Goal: Task Accomplishment & Management: Complete application form

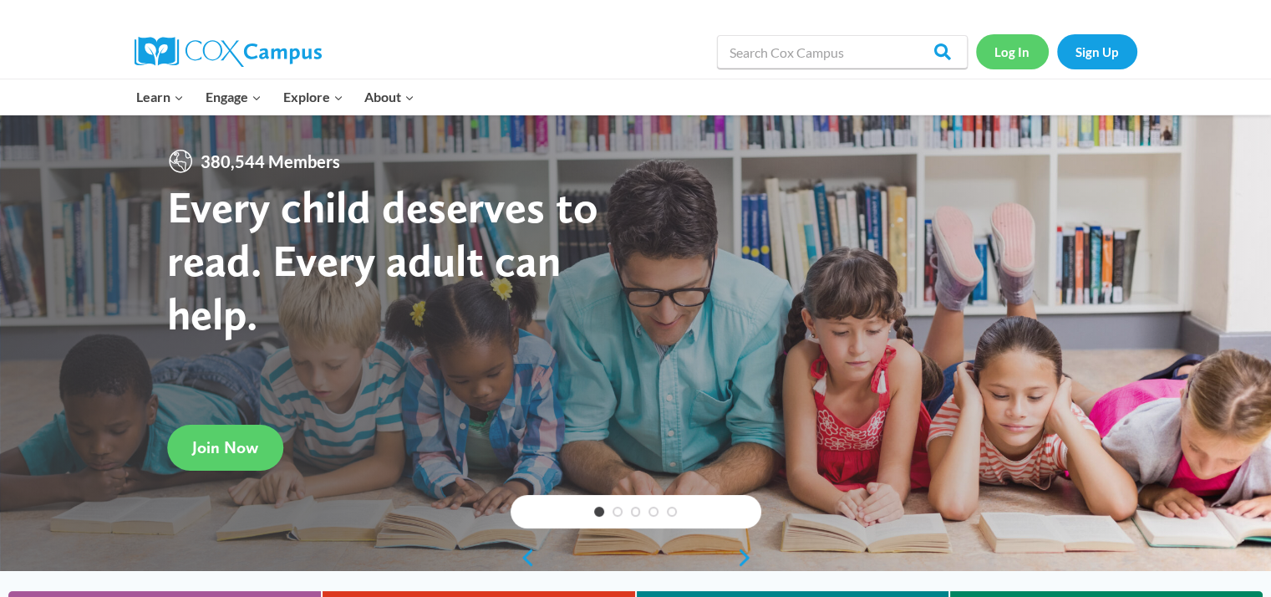
click at [1015, 64] on link "Log In" at bounding box center [1012, 51] width 73 height 34
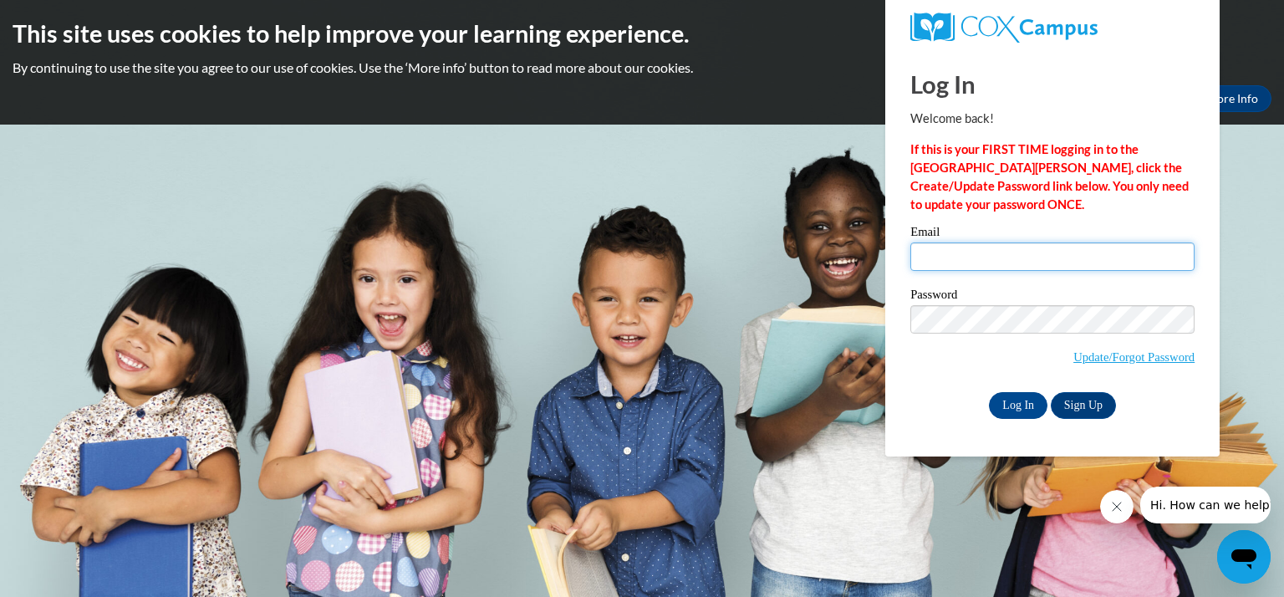
click at [950, 261] on input "Email" at bounding box center [1052, 256] width 284 height 28
type input "[EMAIL_ADDRESS][DOMAIN_NAME]"
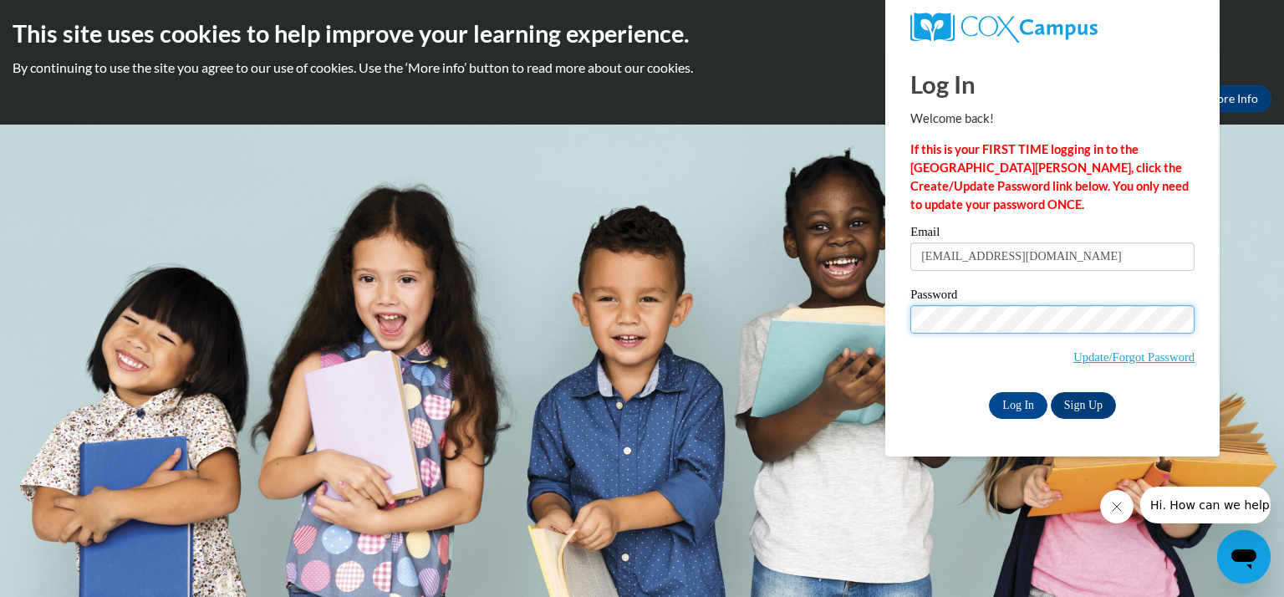
click at [989, 392] on input "Log In" at bounding box center [1018, 405] width 59 height 27
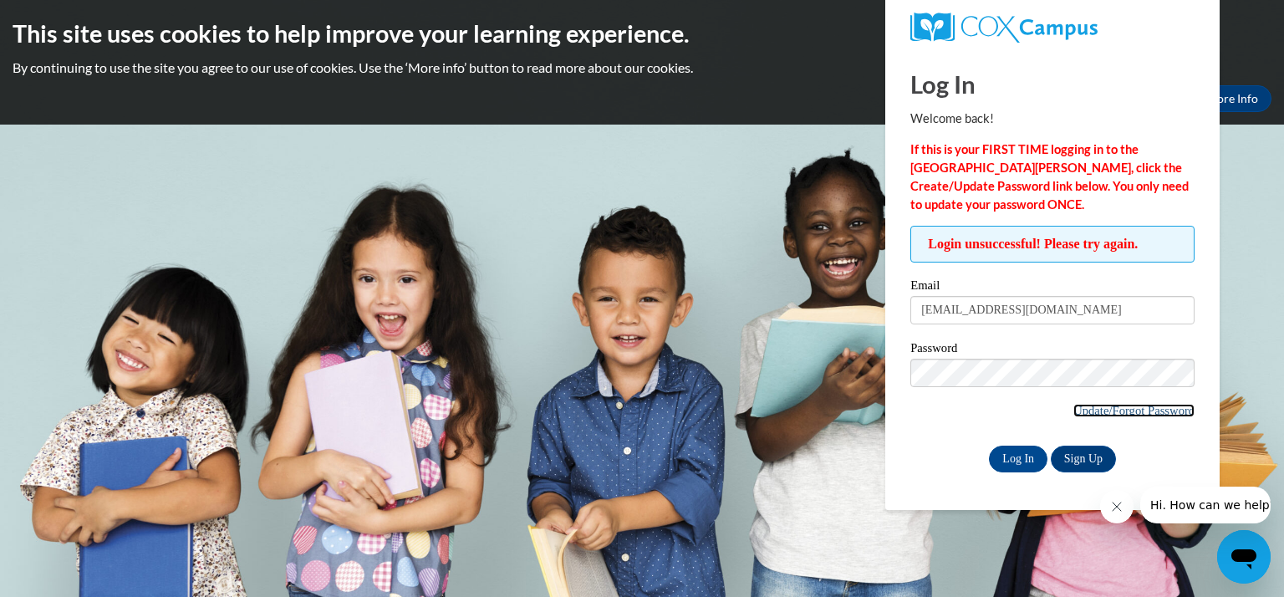
click at [1103, 405] on link "Update/Forgot Password" at bounding box center [1133, 410] width 121 height 13
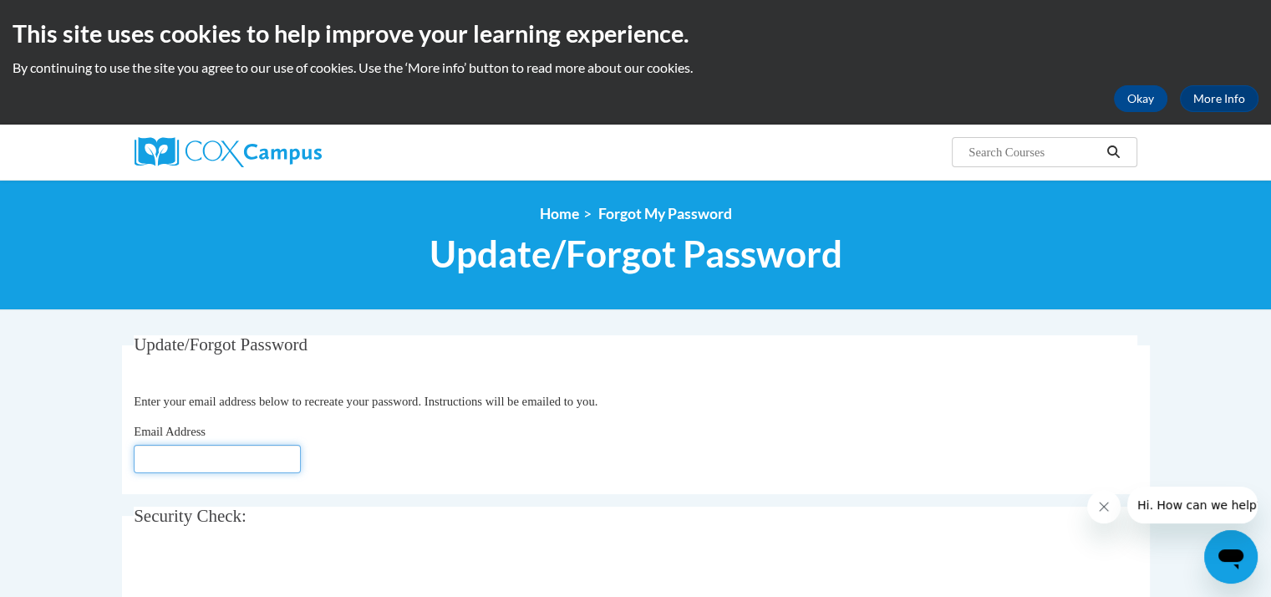
click at [222, 450] on input "Email Address" at bounding box center [217, 459] width 167 height 28
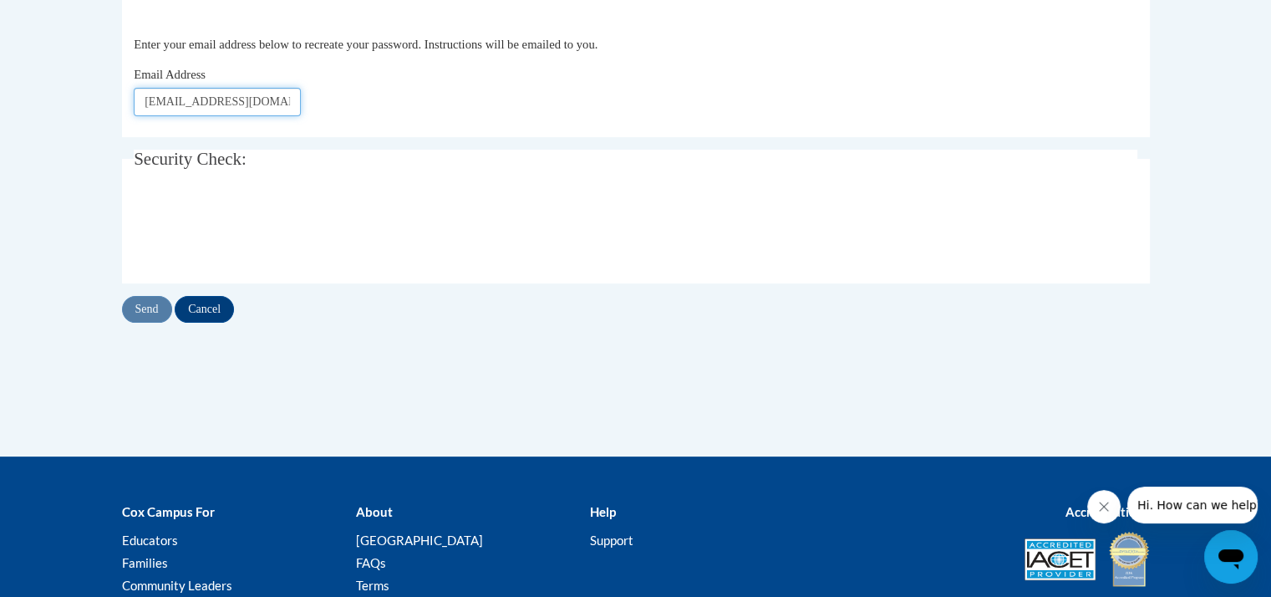
scroll to position [358, 0]
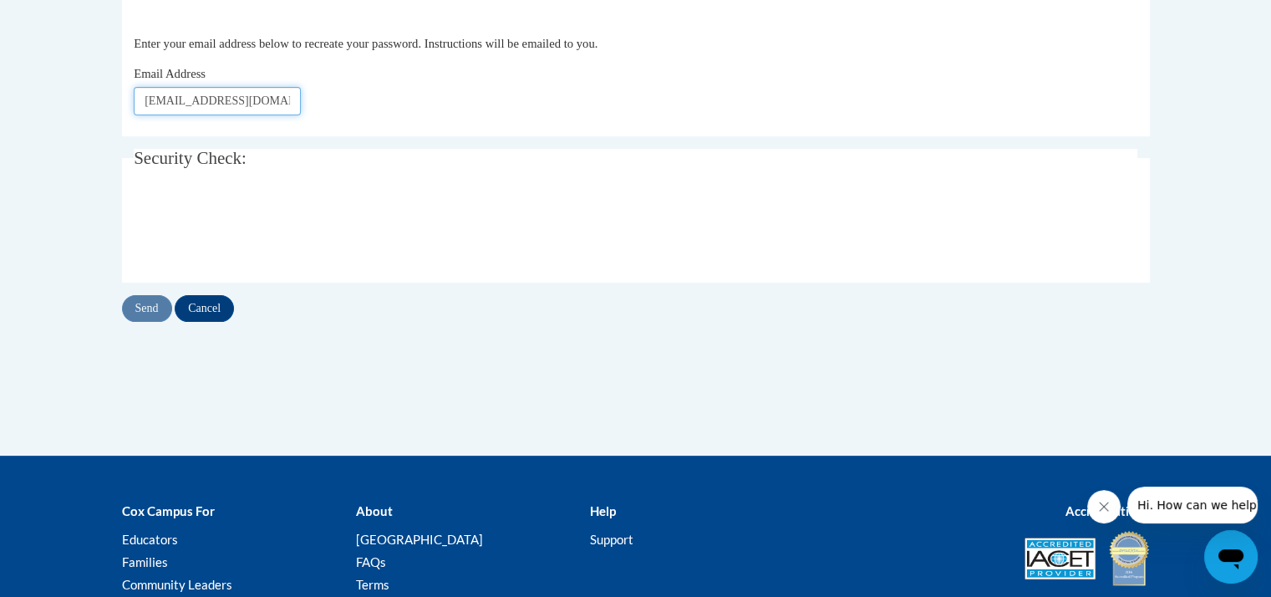
type input "[EMAIL_ADDRESS][DOMAIN_NAME]"
click at [150, 302] on input "Send" at bounding box center [147, 308] width 50 height 27
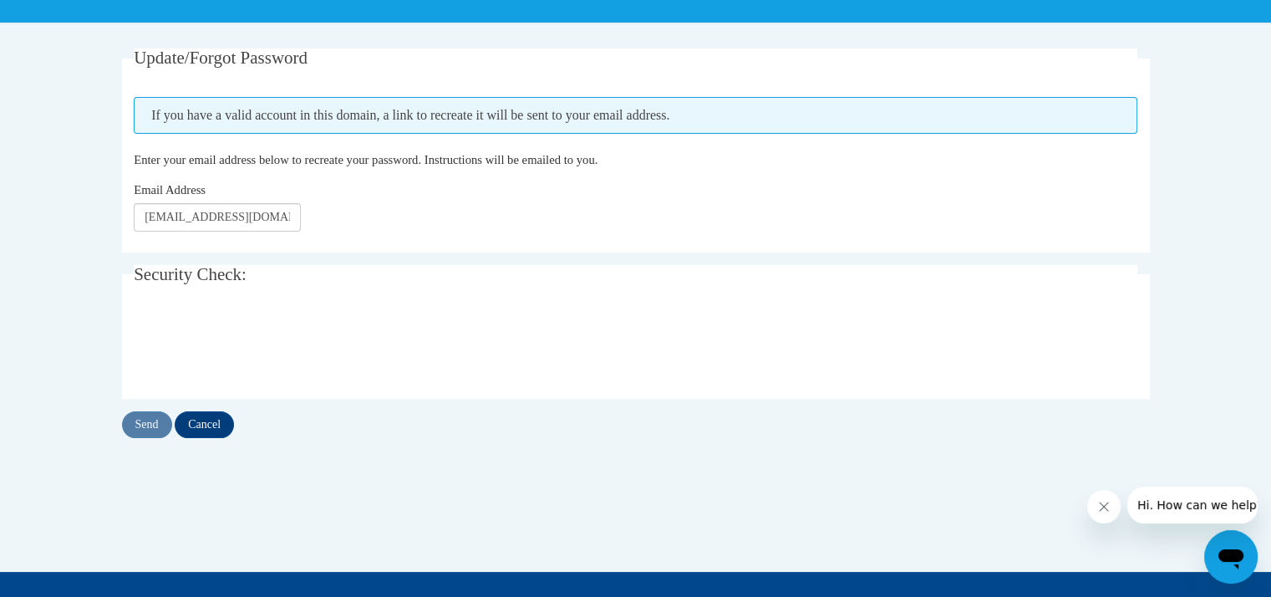
scroll to position [304, 0]
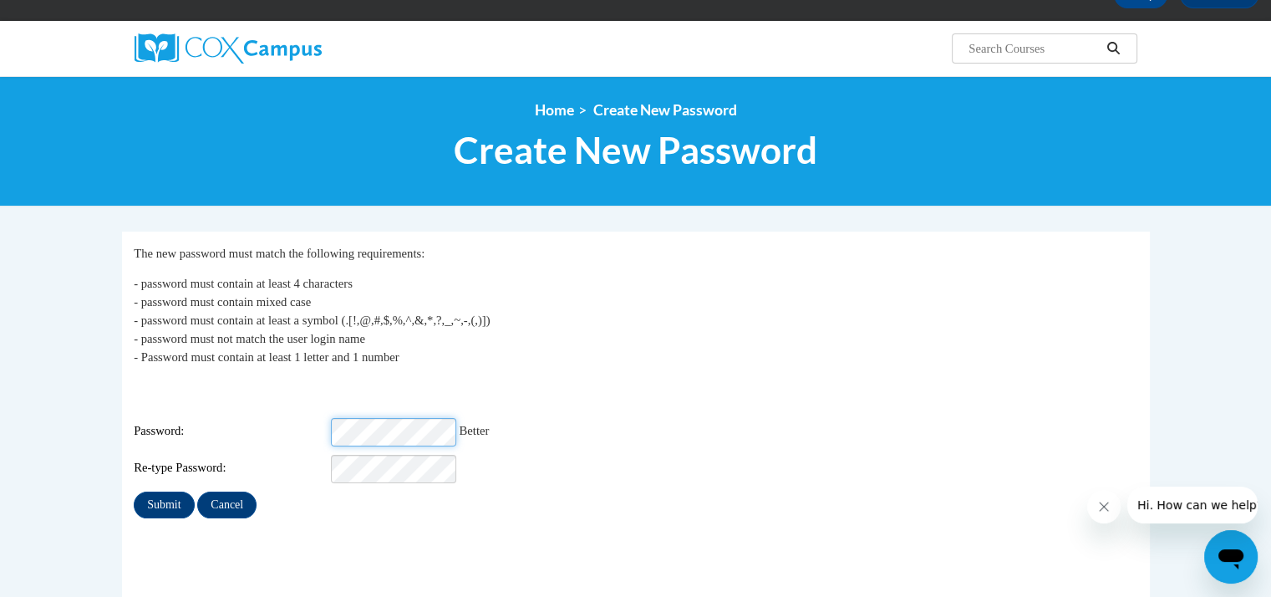
scroll to position [105, 0]
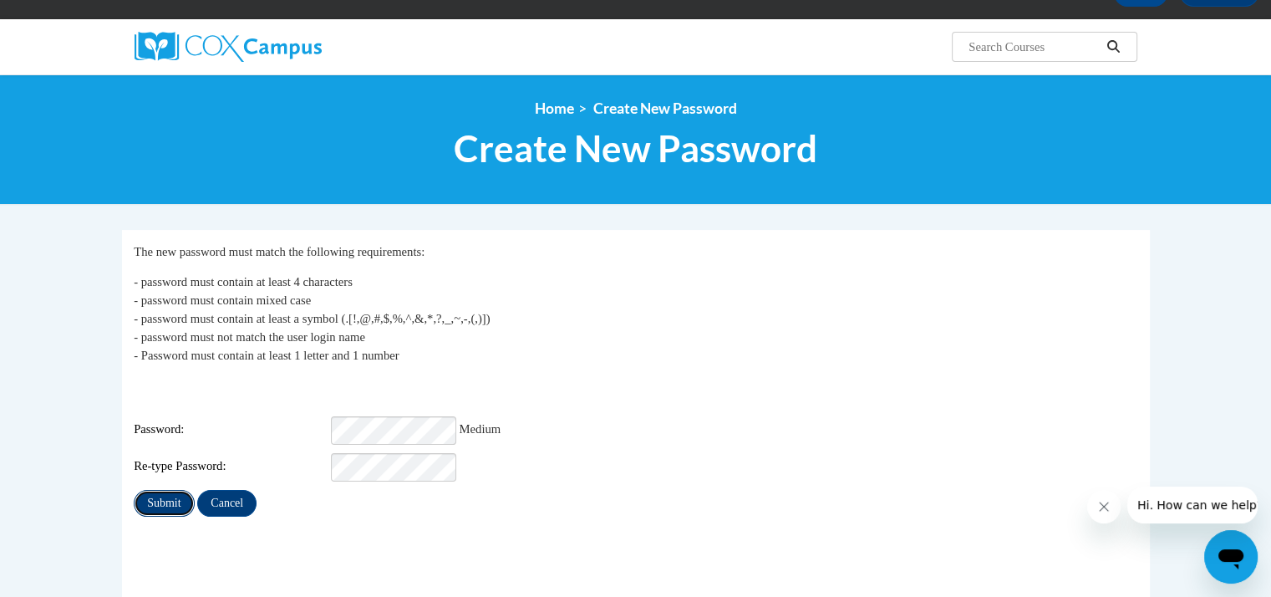
click at [161, 491] on input "Submit" at bounding box center [164, 503] width 60 height 27
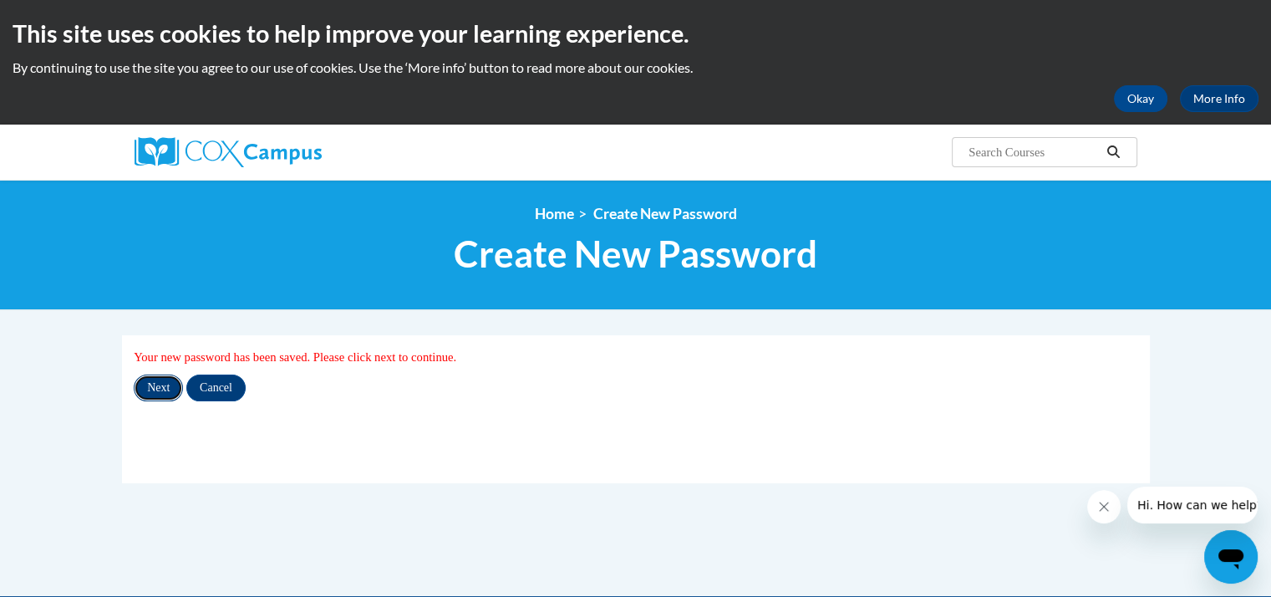
click at [164, 382] on input "Next" at bounding box center [158, 387] width 49 height 27
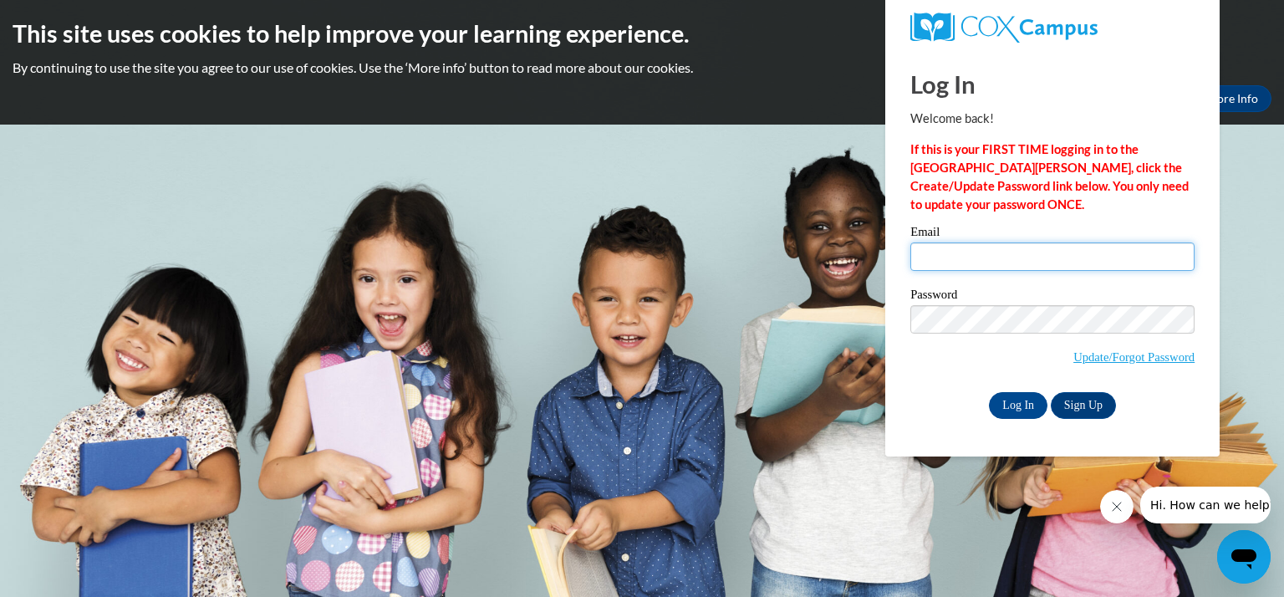
click at [994, 251] on input "Email" at bounding box center [1052, 256] width 284 height 28
type input "[EMAIL_ADDRESS][DOMAIN_NAME]"
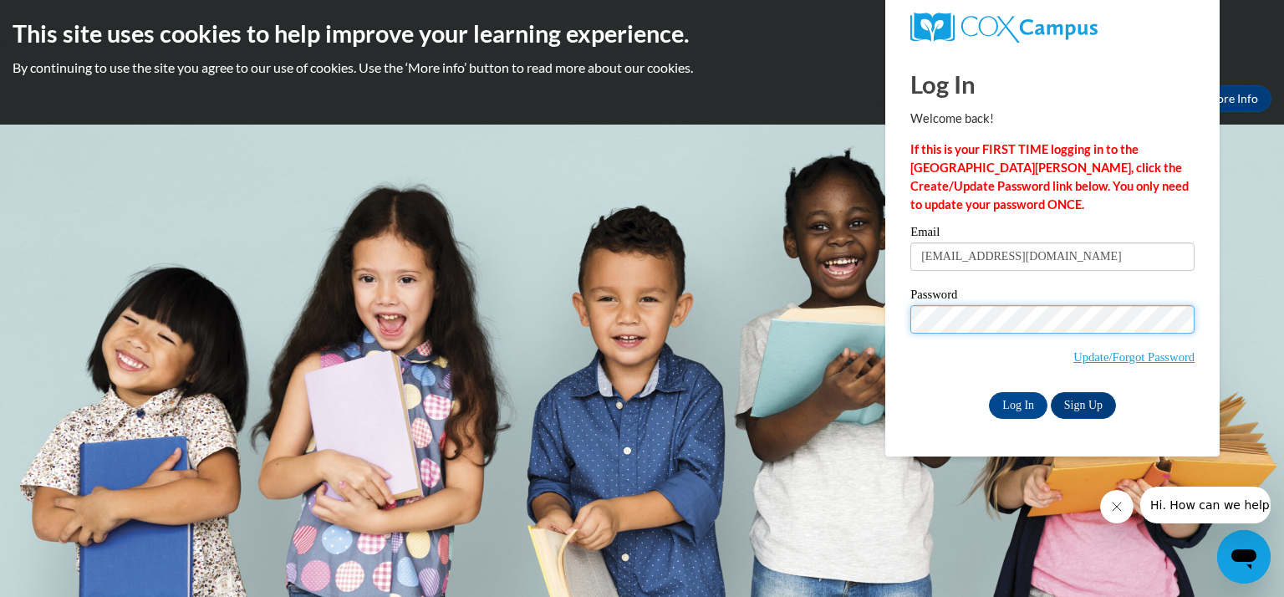
click at [989, 392] on input "Log In" at bounding box center [1018, 405] width 59 height 27
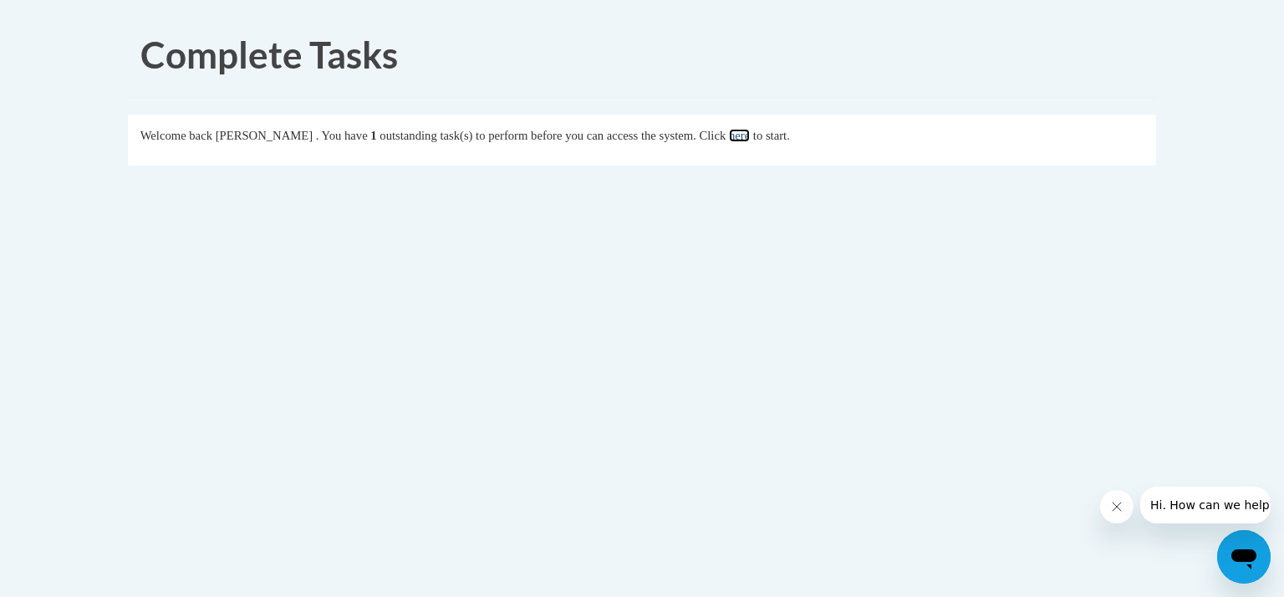
click at [750, 135] on link "here" at bounding box center [739, 135] width 21 height 13
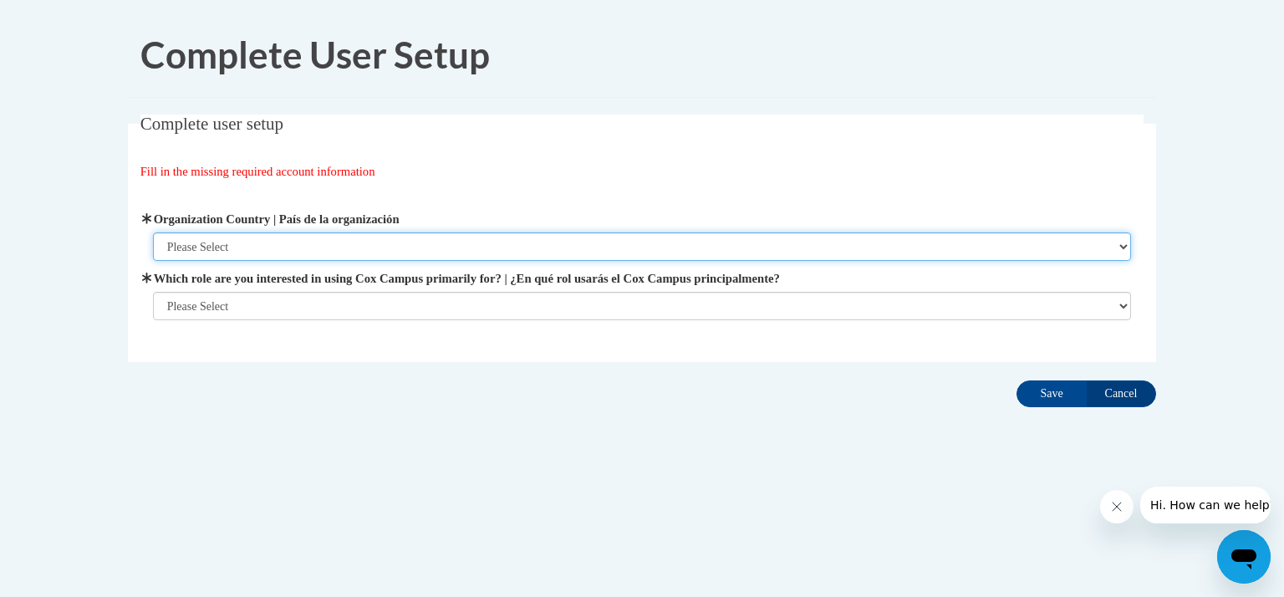
click at [514, 242] on select "Please Select [GEOGRAPHIC_DATA] | [GEOGRAPHIC_DATA] Outside of [GEOGRAPHIC_DATA…" at bounding box center [642, 246] width 979 height 28
select select "ad49bcad-a171-4b2e-b99c-48b446064914"
click at [153, 232] on select "Please Select [GEOGRAPHIC_DATA] | [GEOGRAPHIC_DATA] Outside of [GEOGRAPHIC_DATA…" at bounding box center [642, 246] width 979 height 28
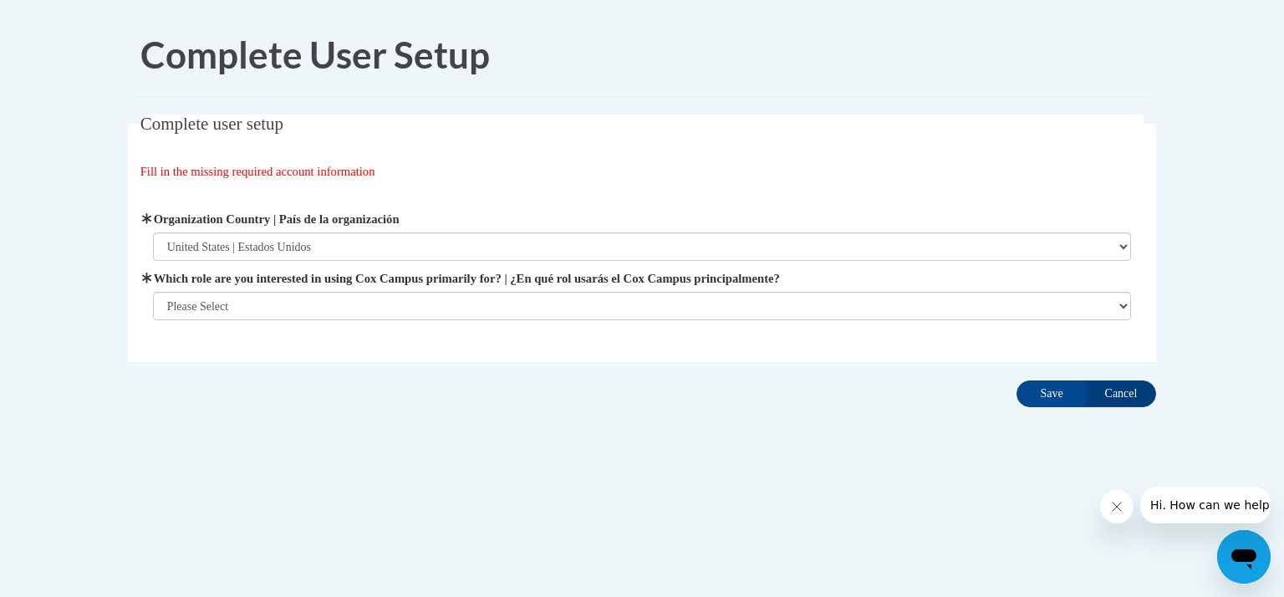
click at [405, 289] on span "Which role are you interested in using Cox Campus primarily for? | ¿En qué rol …" at bounding box center [642, 294] width 979 height 51
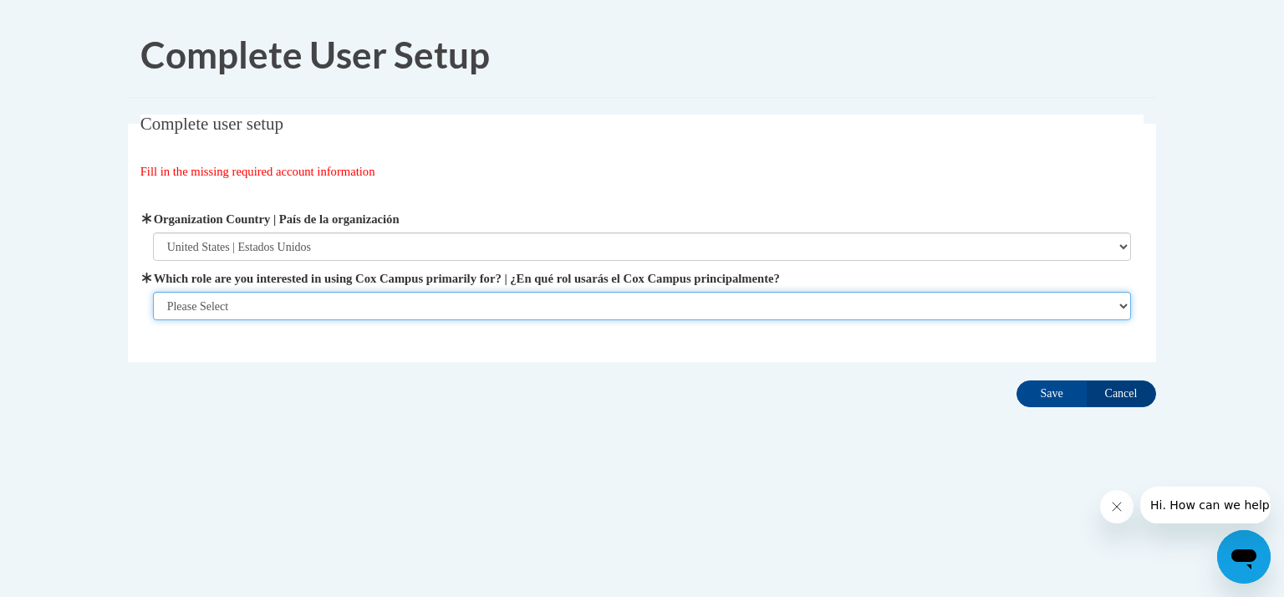
click at [395, 307] on select "Please Select College/University | Colegio/Universidad Community/Nonprofit Part…" at bounding box center [642, 306] width 979 height 28
select select "fbf2d438-af2f-41f8-98f1-81c410e29de3"
click at [153, 320] on select "Please Select College/University | Colegio/Universidad Community/Nonprofit Part…" at bounding box center [642, 306] width 979 height 28
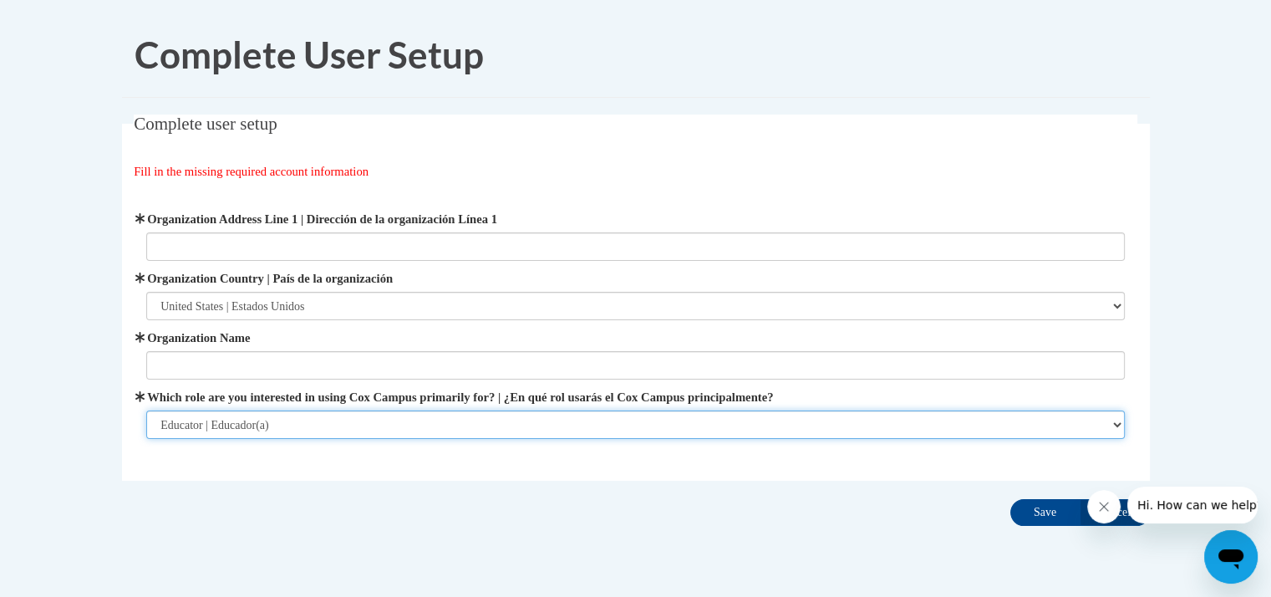
scroll to position [48, 0]
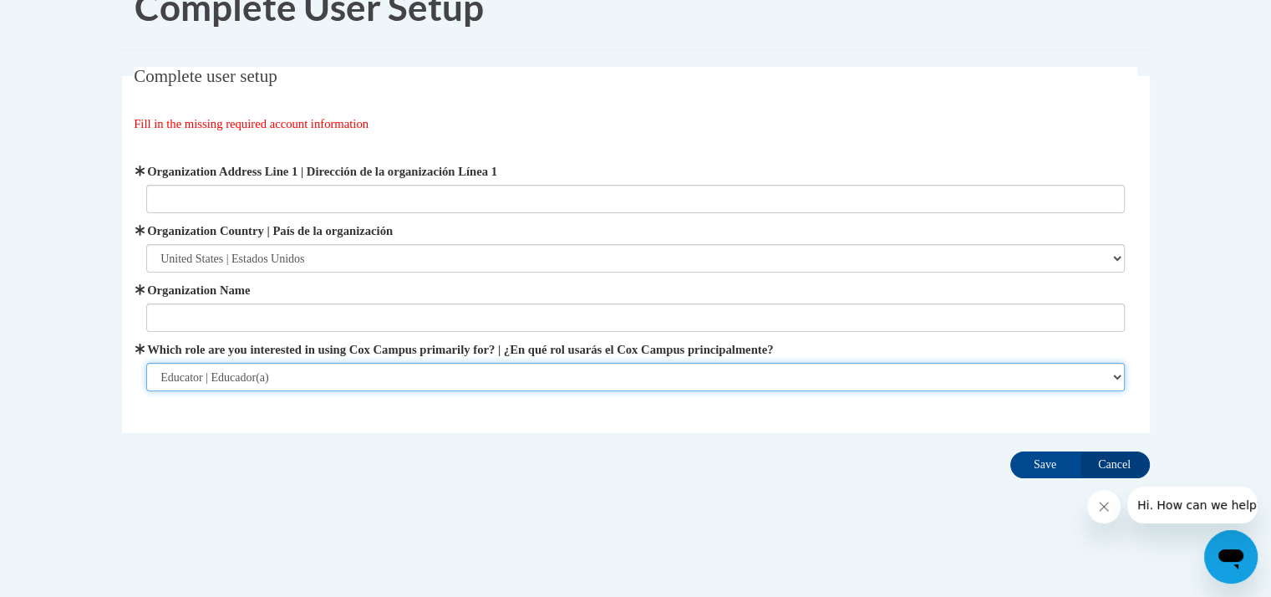
click at [323, 374] on select "Please Select College/University | Colegio/Universidad Community/Nonprofit Part…" at bounding box center [635, 377] width 979 height 28
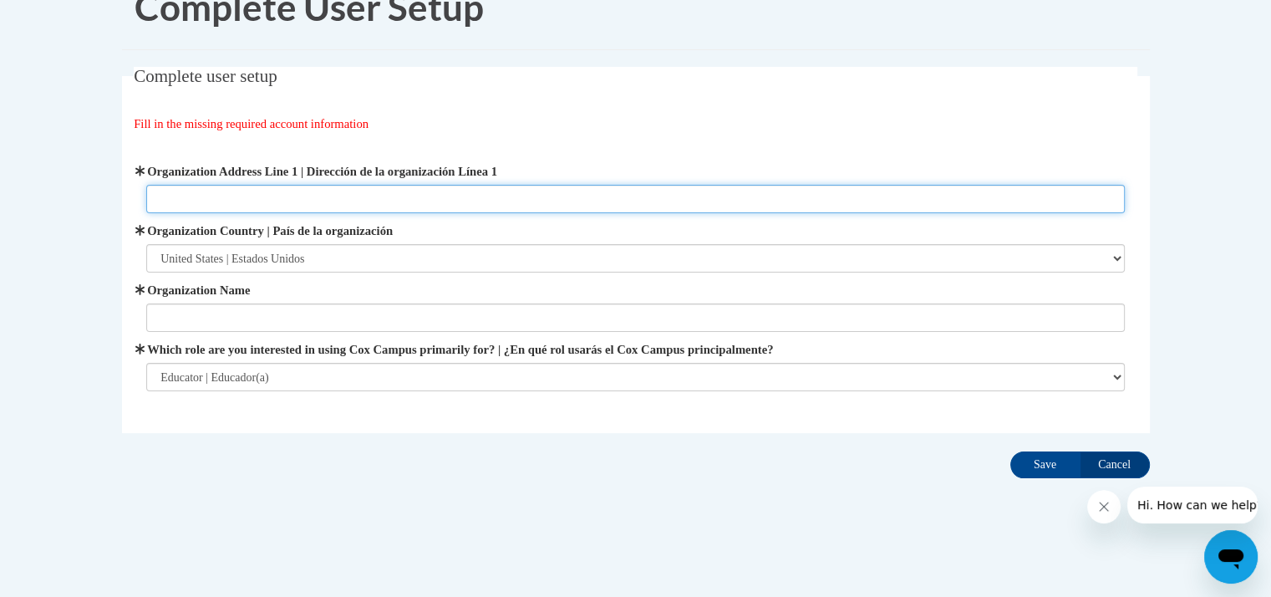
click at [243, 186] on input "Organization Address Line 1 | Dirección de la organización Línea 1" at bounding box center [635, 199] width 979 height 28
paste input "341 E Ottawa Ave, Dousman, WI 53118"
type input "341 E Ottawa Ave, Dousman, WI 53118"
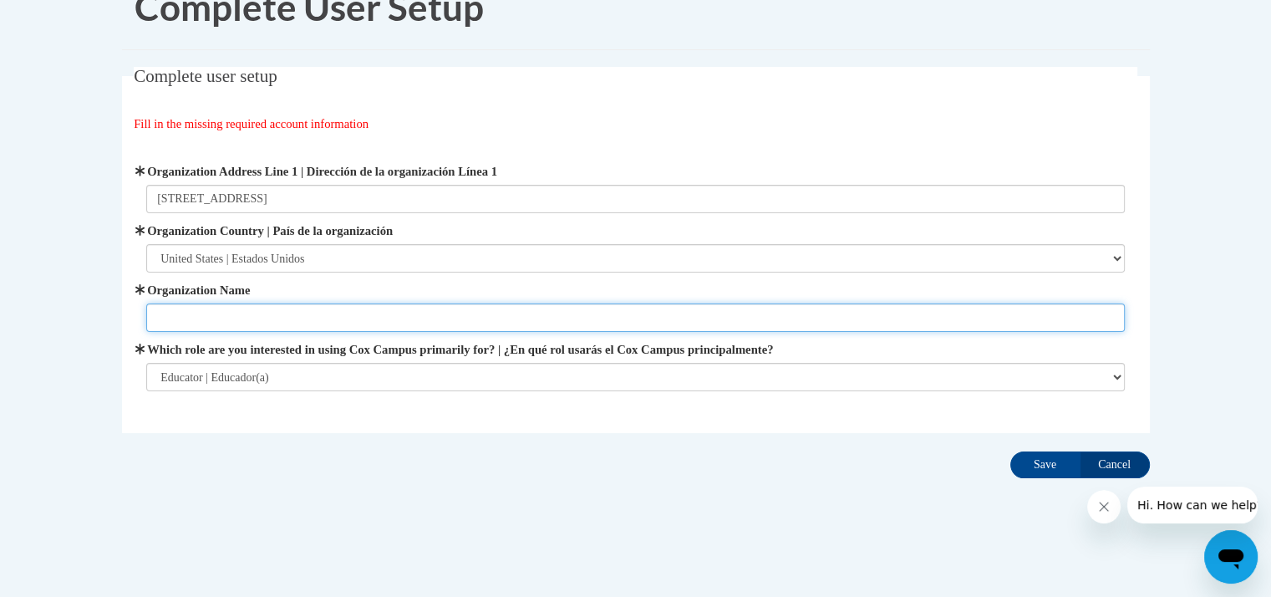
click at [194, 326] on input "Organization Name" at bounding box center [635, 317] width 979 height 28
type input "Dousman Elementary"
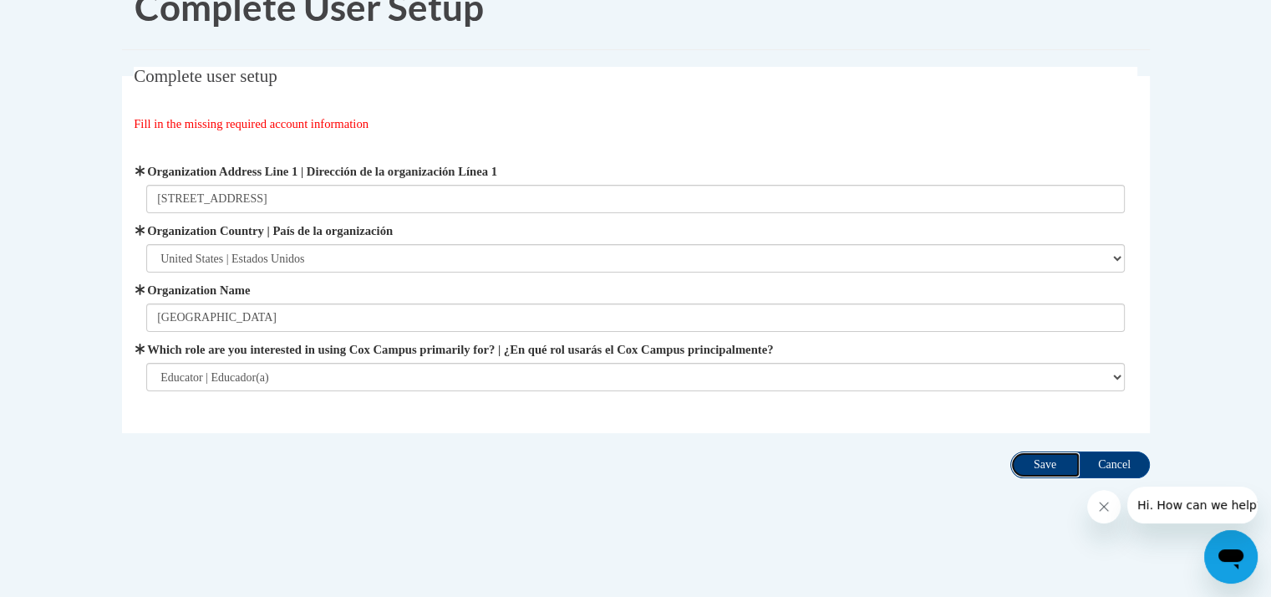
click at [1047, 464] on input "Save" at bounding box center [1046, 464] width 70 height 27
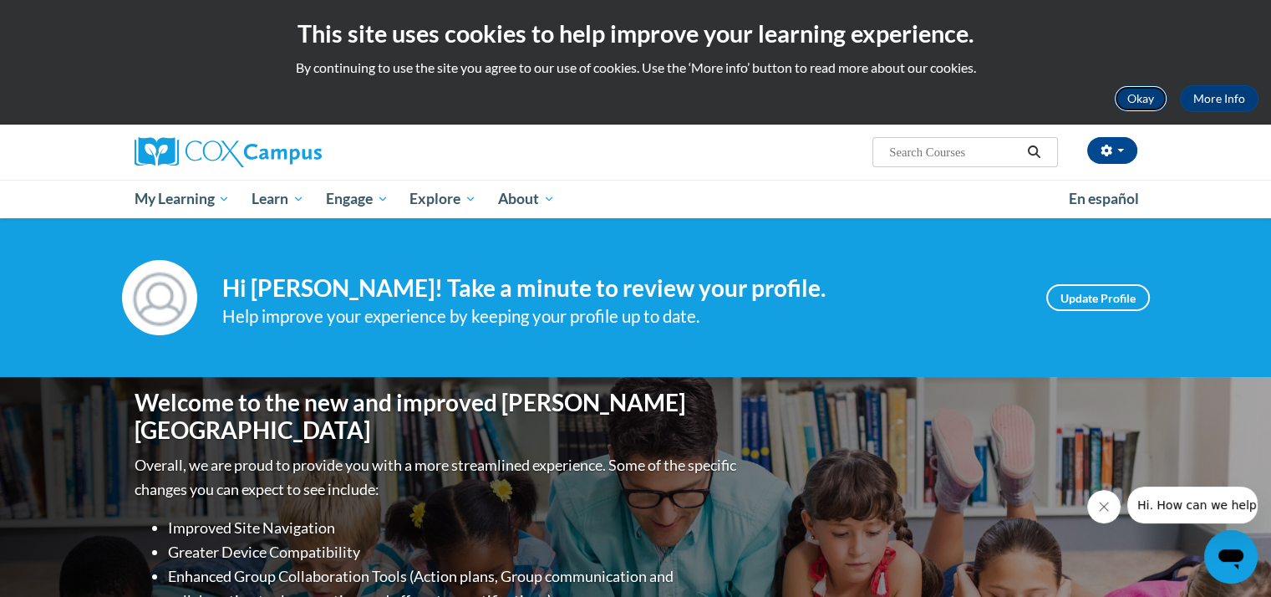
click at [1124, 105] on button "Okay" at bounding box center [1140, 98] width 53 height 27
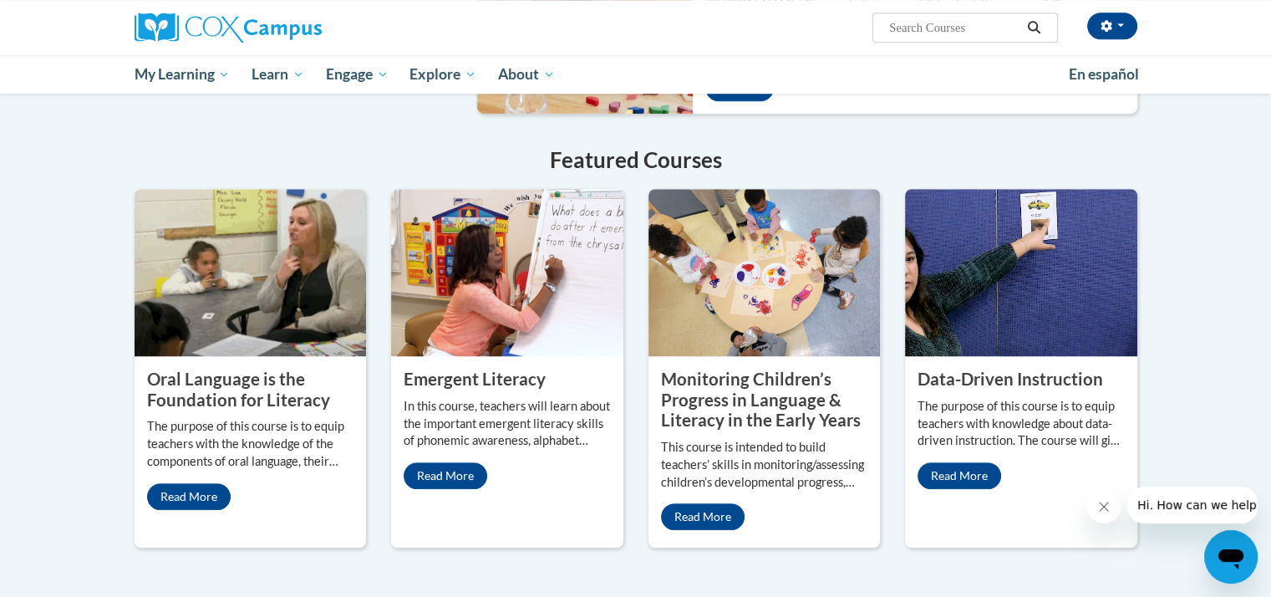
scroll to position [1267, 0]
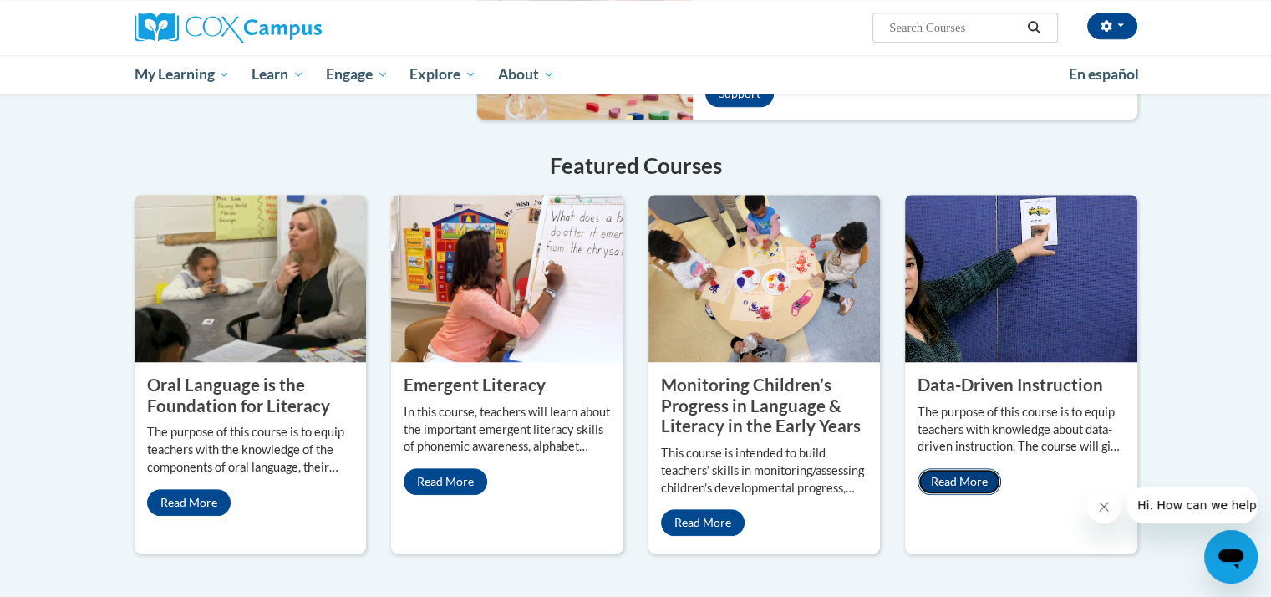
click at [960, 468] on link "Read More" at bounding box center [960, 481] width 84 height 27
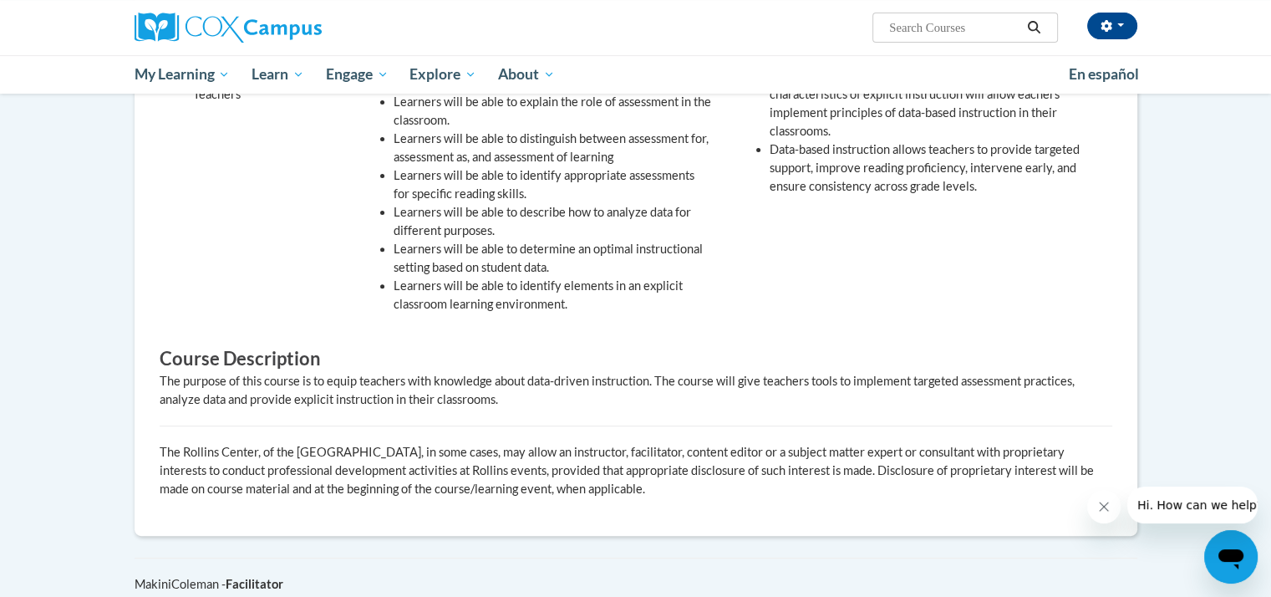
scroll to position [100, 0]
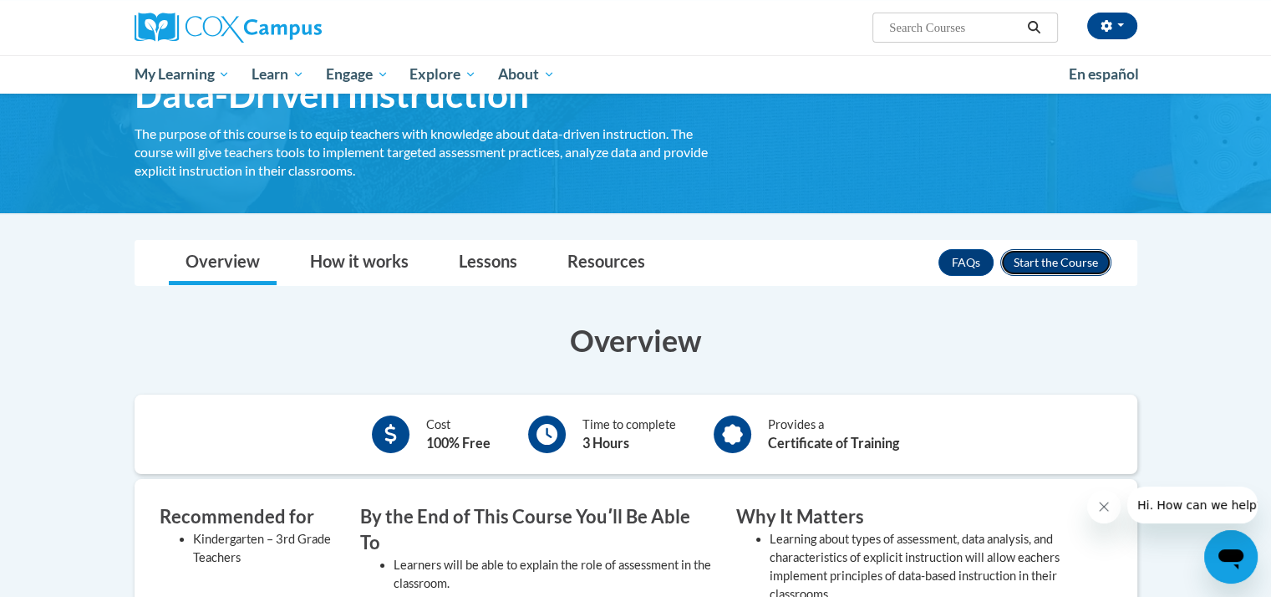
click at [1052, 253] on button "Enroll" at bounding box center [1056, 262] width 111 height 27
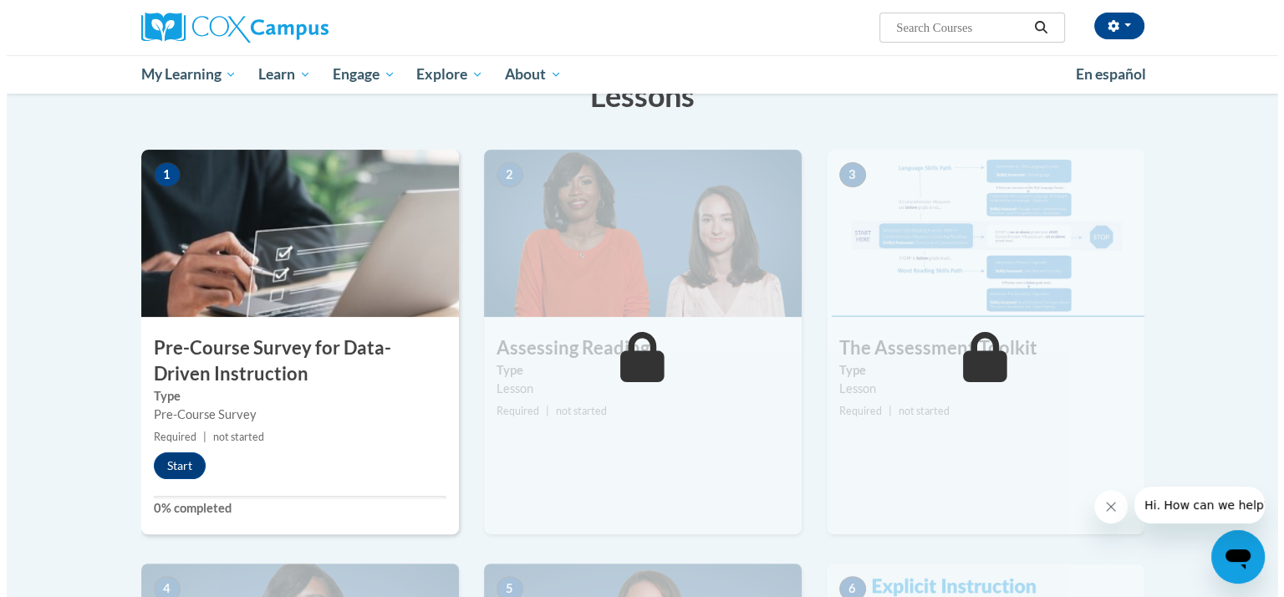
scroll to position [288, 0]
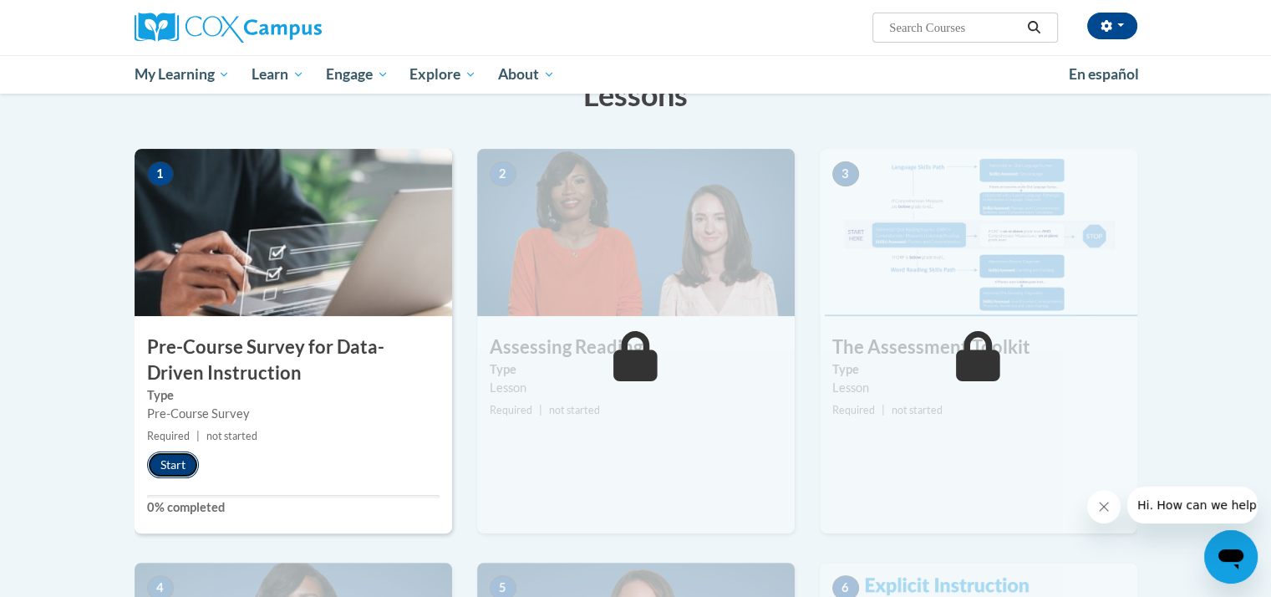
click at [186, 467] on button "Start" at bounding box center [173, 464] width 52 height 27
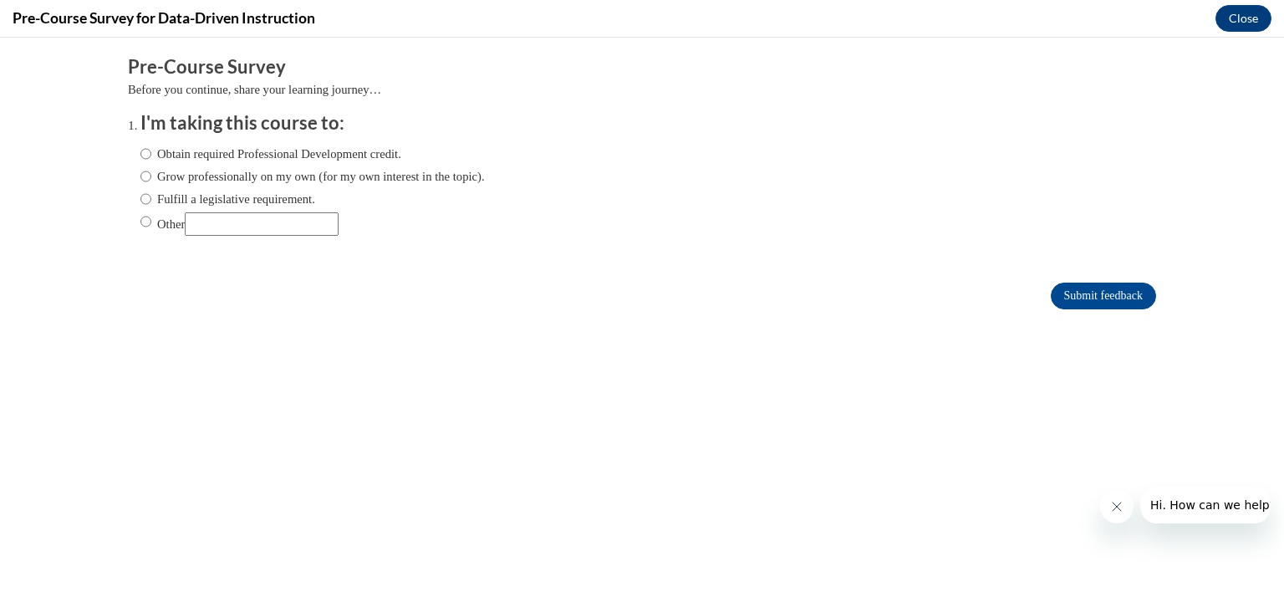
scroll to position [0, 0]
click at [140, 150] on input "Obtain required Professional Development credit." at bounding box center [145, 154] width 11 height 18
radio input "true"
click at [1112, 297] on input "Submit feedback" at bounding box center [1103, 296] width 105 height 27
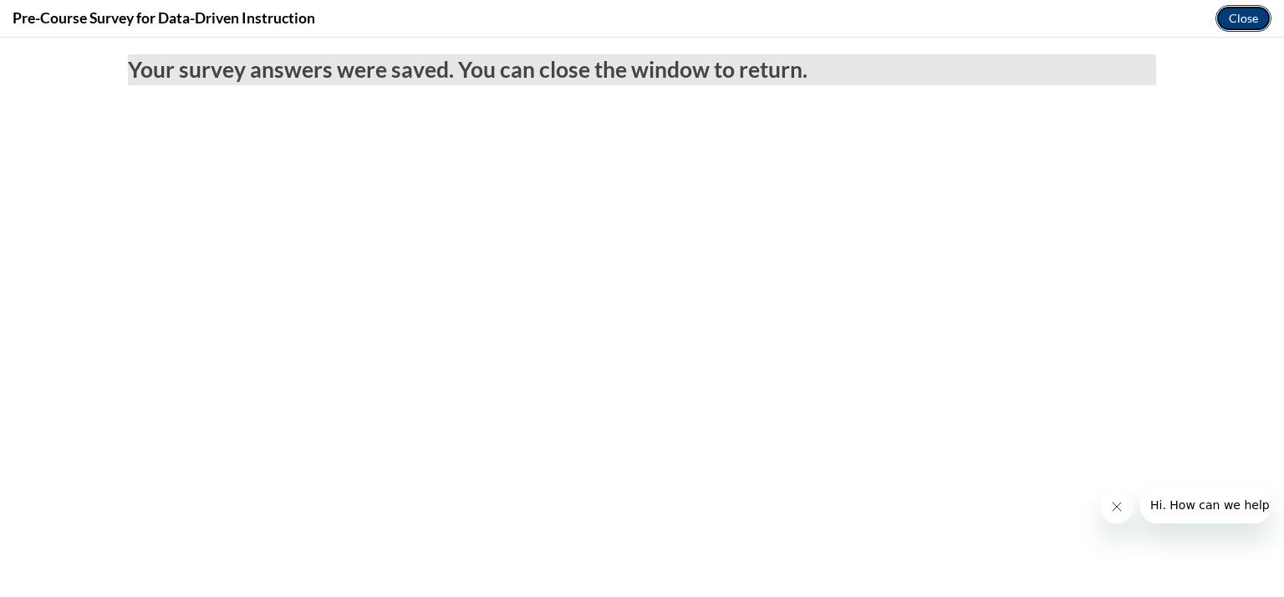
click at [1254, 11] on button "Close" at bounding box center [1243, 18] width 56 height 27
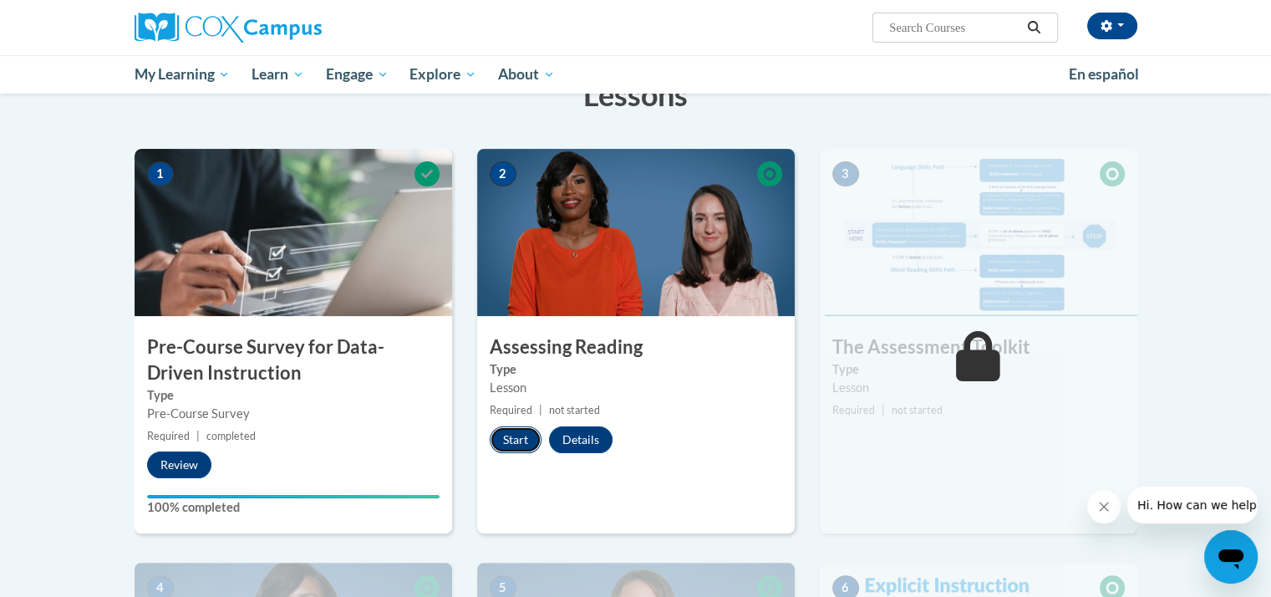
click at [515, 433] on button "Start" at bounding box center [516, 439] width 52 height 27
